Goal: Find specific page/section: Find specific page/section

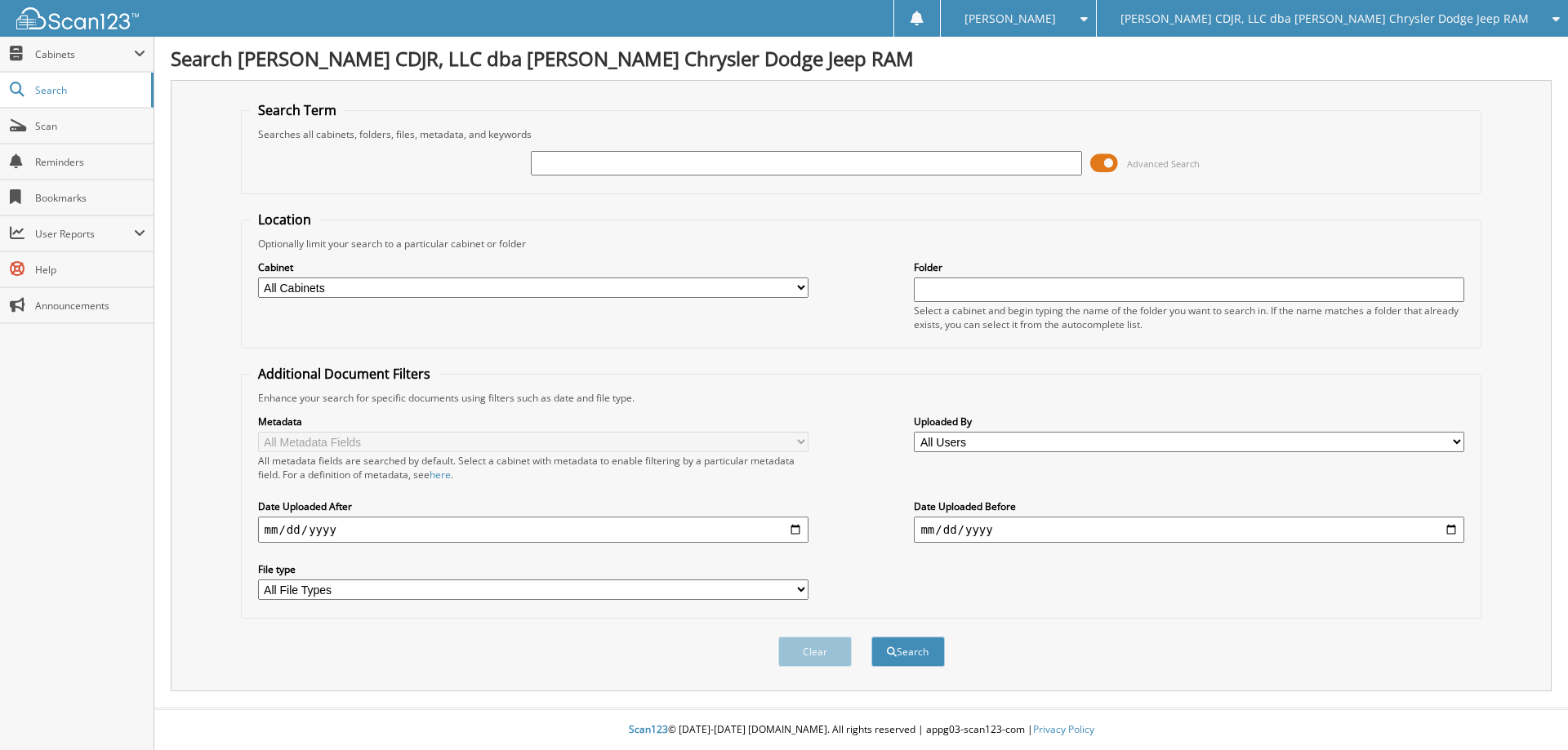
click at [646, 164] on input "text" at bounding box center [807, 162] width 551 height 24
type input "128771"
click at [871, 637] on button "Search" at bounding box center [908, 652] width 74 height 30
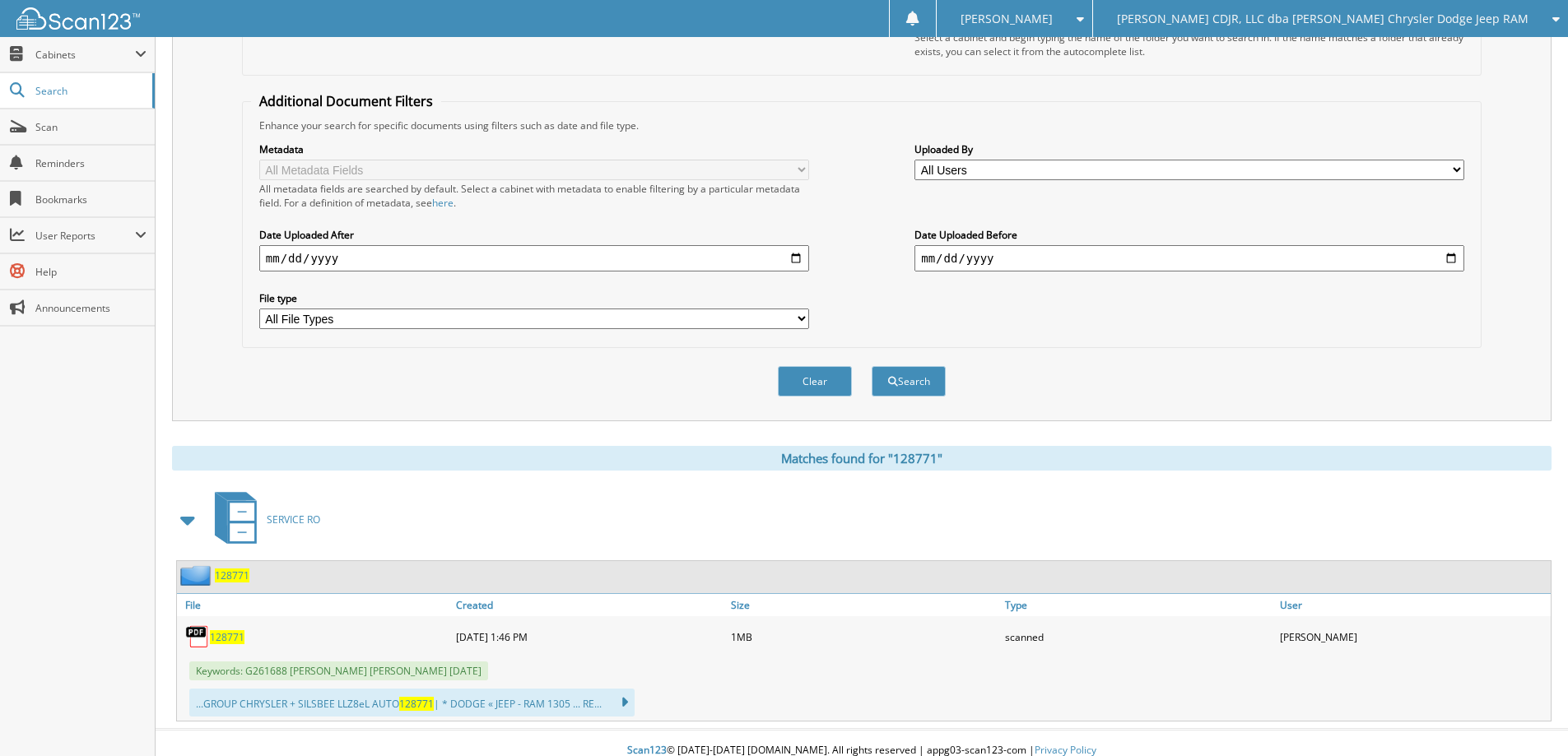
scroll to position [291, 0]
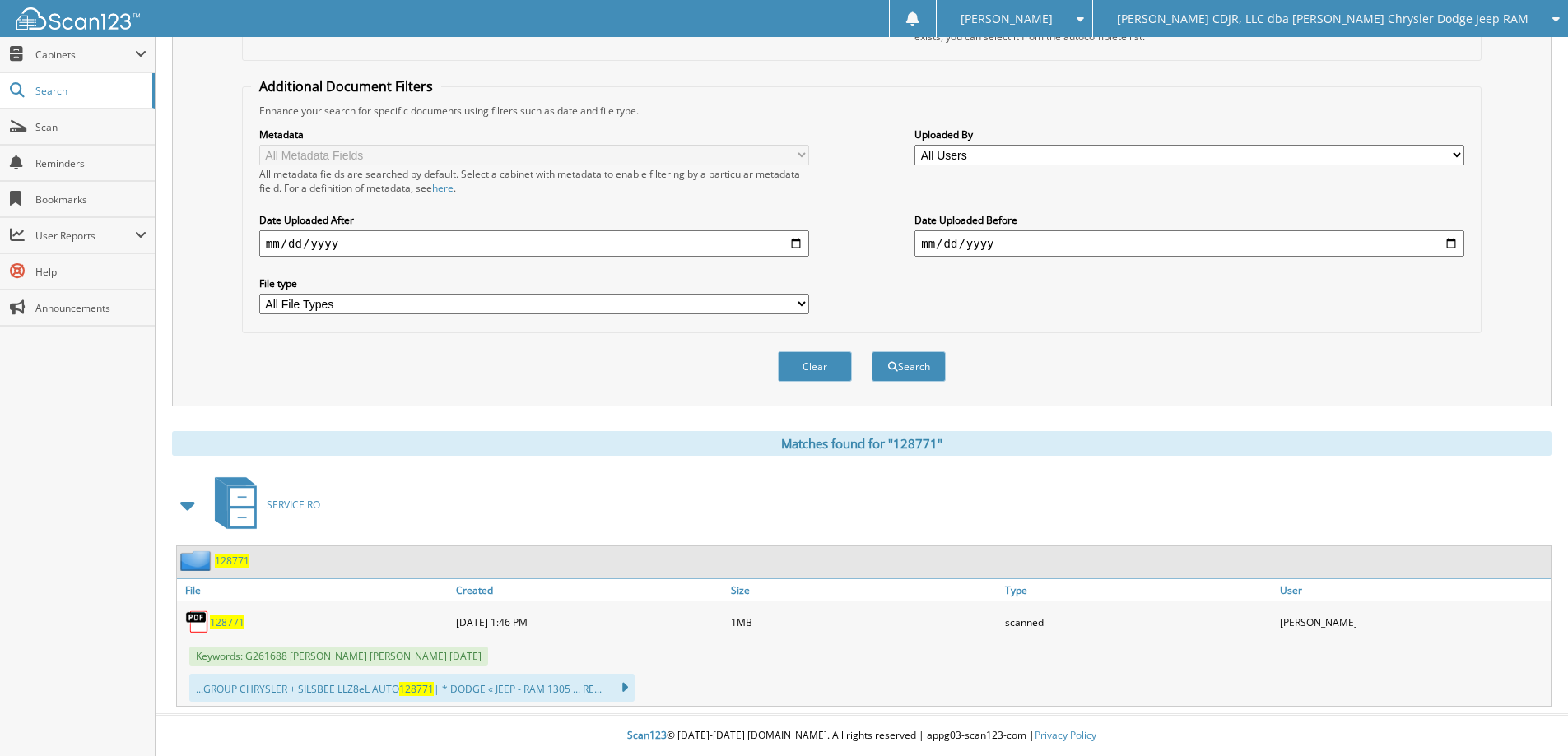
click at [228, 622] on span "128771" at bounding box center [227, 623] width 34 height 14
click at [225, 619] on span "128771" at bounding box center [227, 623] width 34 height 14
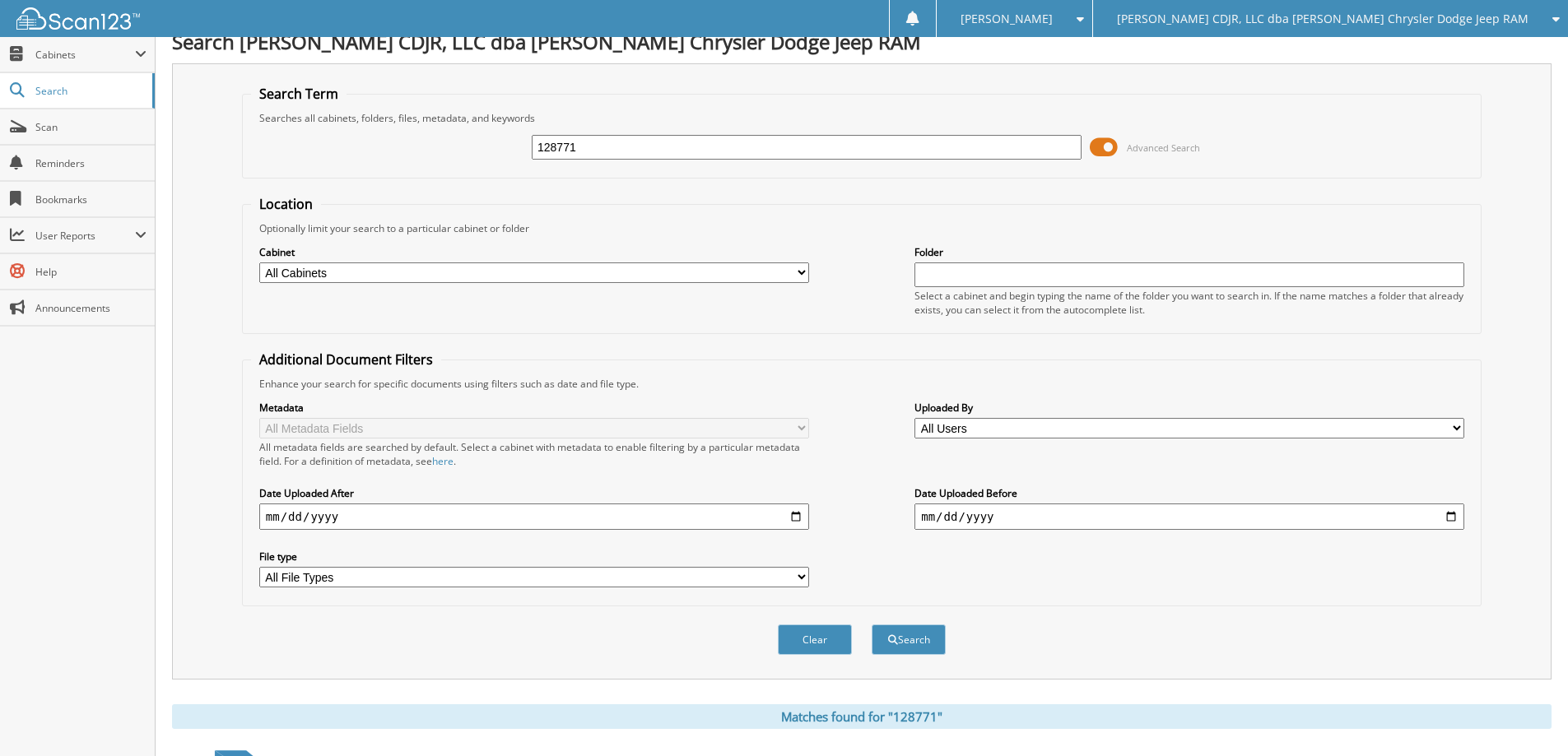
scroll to position [0, 0]
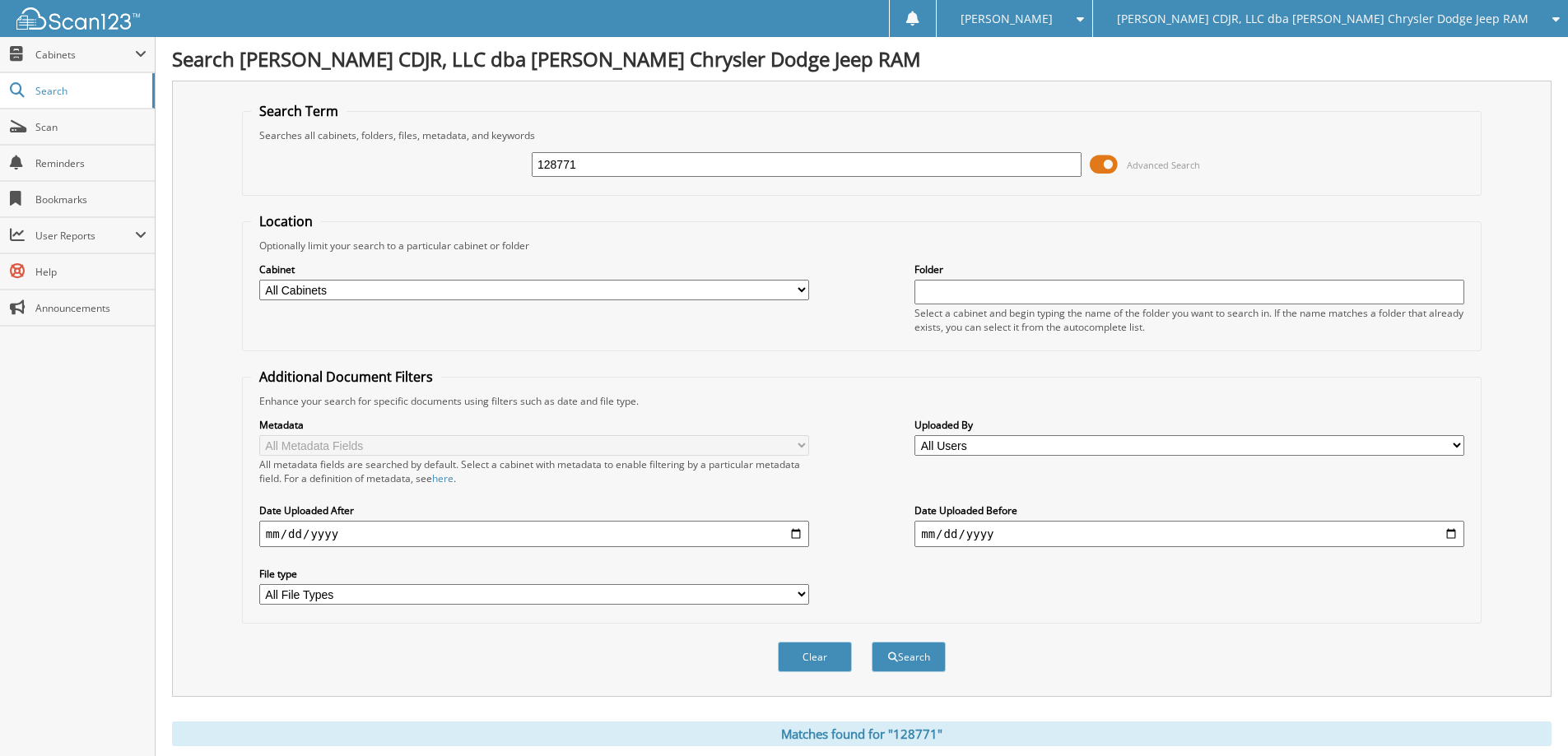
click at [1385, 10] on div "[PERSON_NAME] CDJR, LLC dba [PERSON_NAME] Chrysler Dodge Jeep RAM" at bounding box center [1330, 19] width 458 height 37
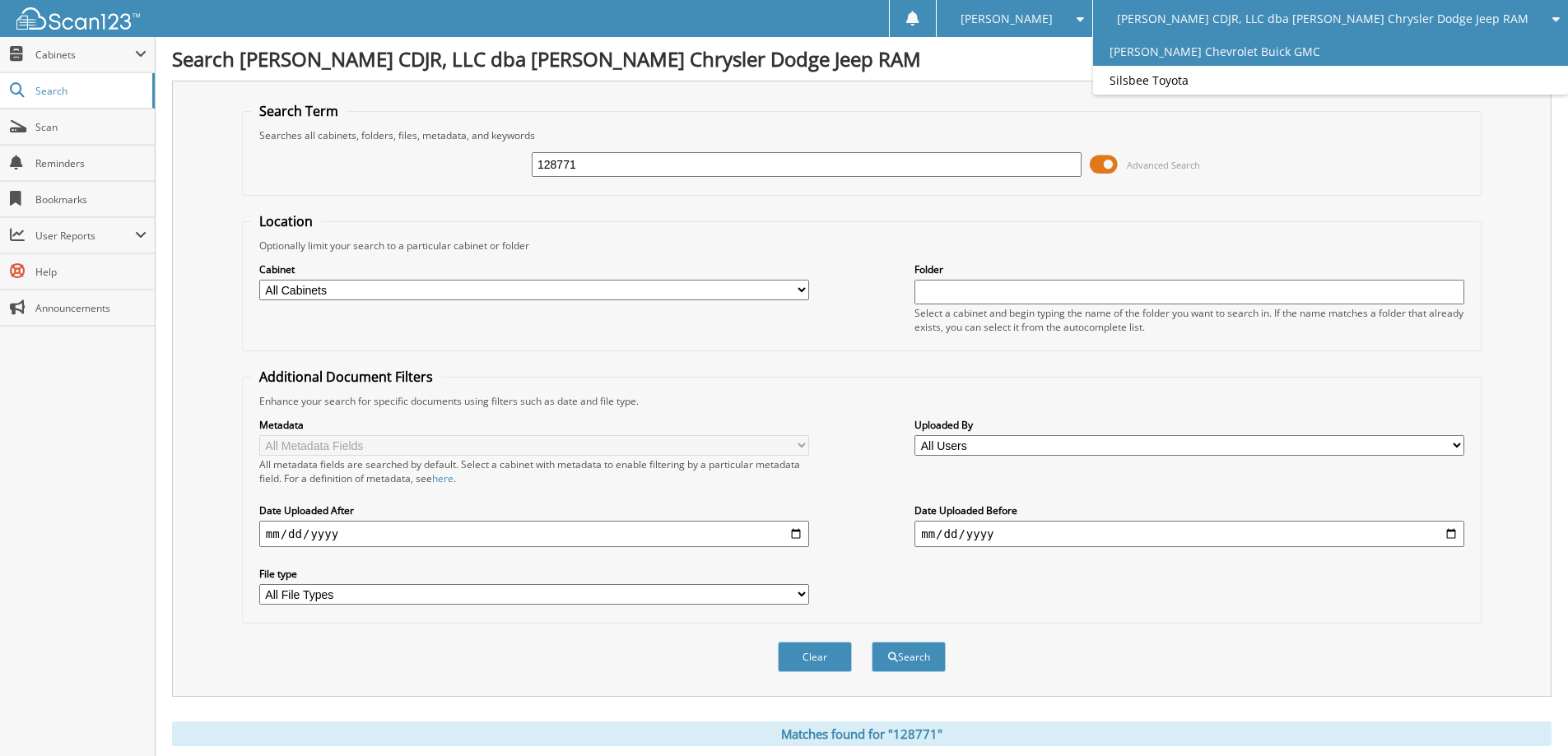
click at [1354, 43] on link "[PERSON_NAME] Chevrolet Buick GMC" at bounding box center [1331, 51] width 475 height 28
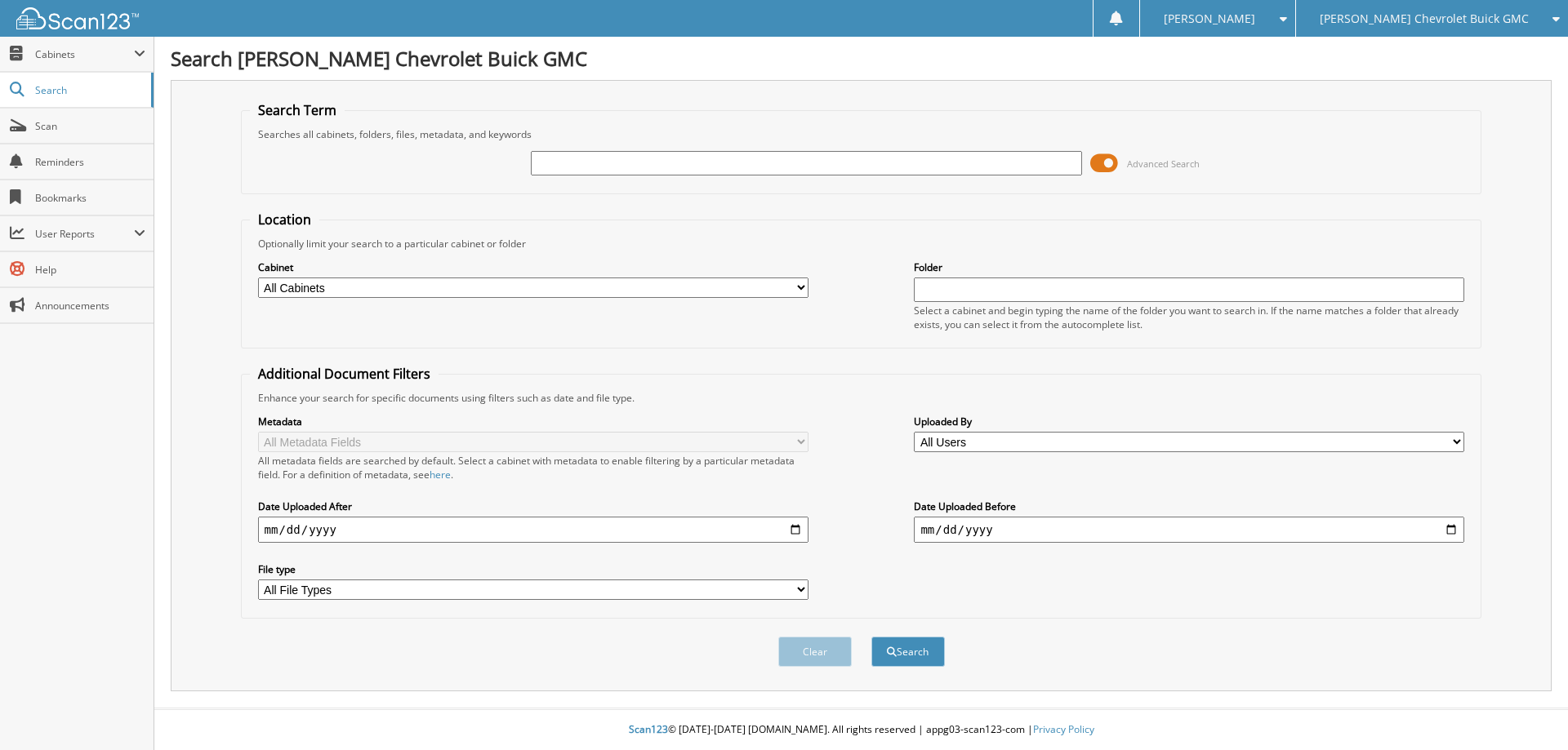
click at [731, 171] on input "text" at bounding box center [807, 162] width 551 height 24
type input "128771"
click at [871, 637] on button "Search" at bounding box center [908, 652] width 74 height 30
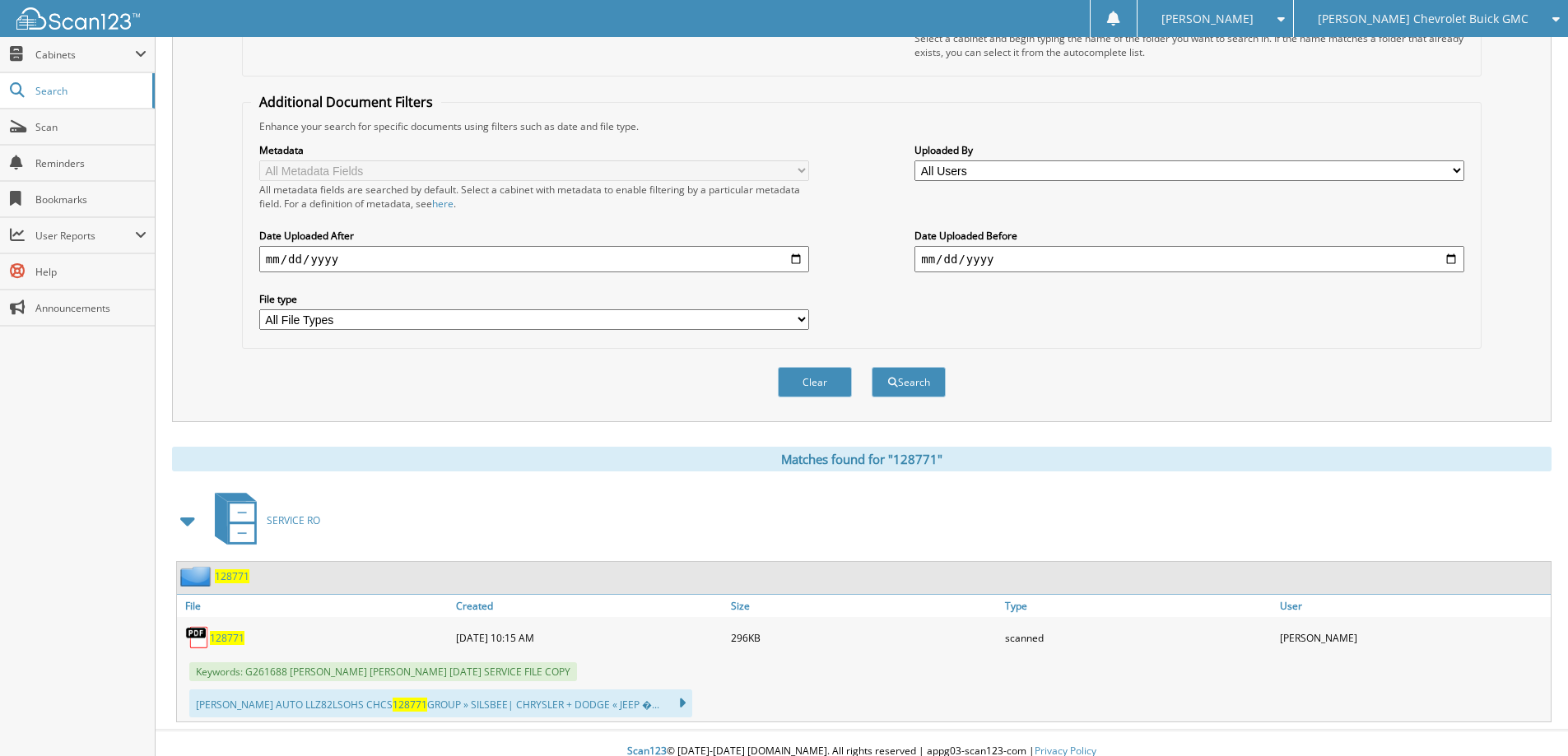
scroll to position [291, 0]
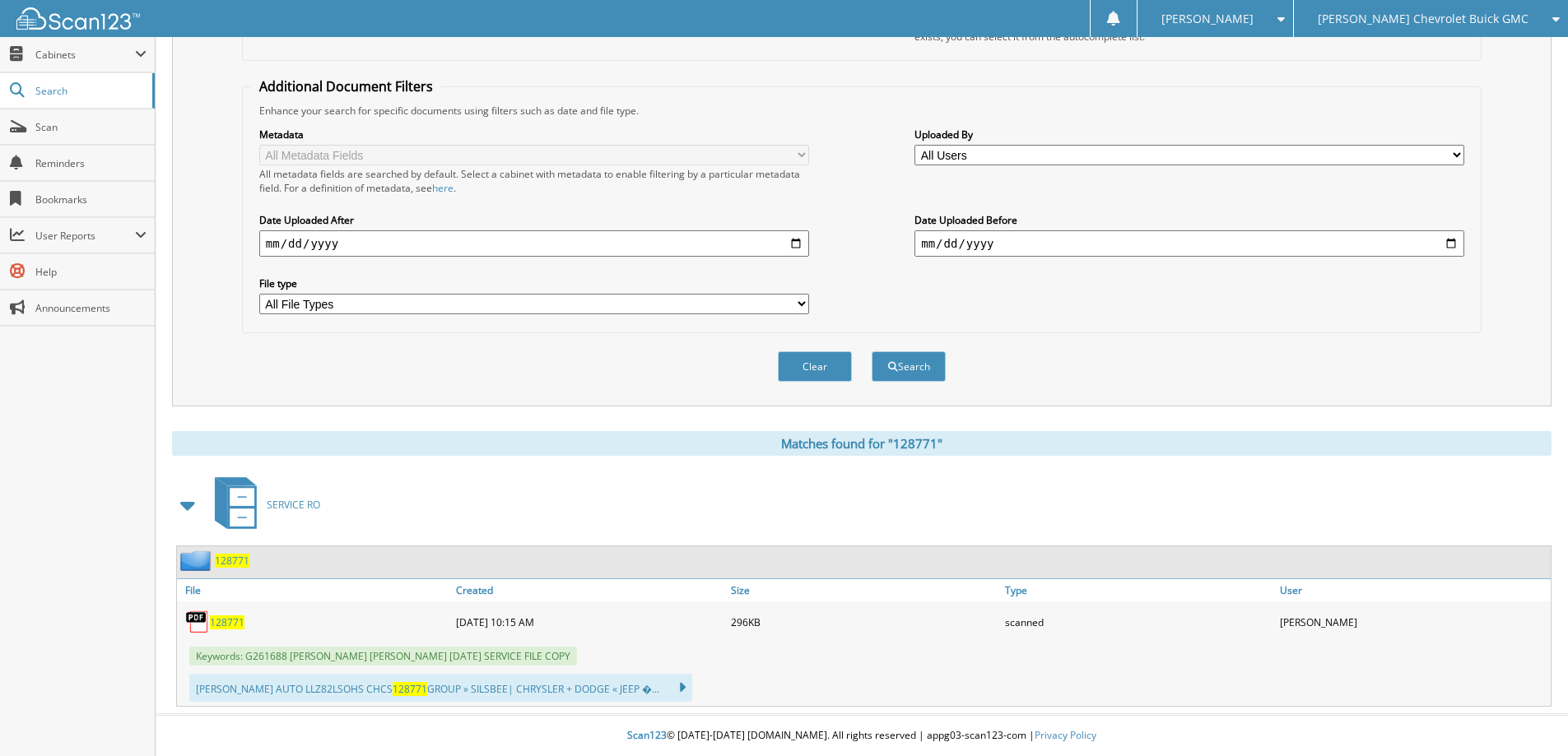
click at [218, 622] on span "128771" at bounding box center [227, 623] width 34 height 14
